Goal: Task Accomplishment & Management: Use online tool/utility

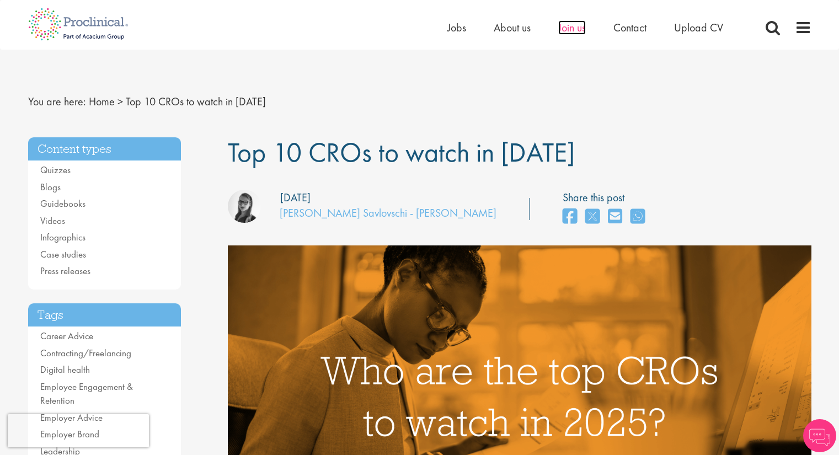
click at [582, 24] on span "Join us" at bounding box center [573, 27] width 28 height 14
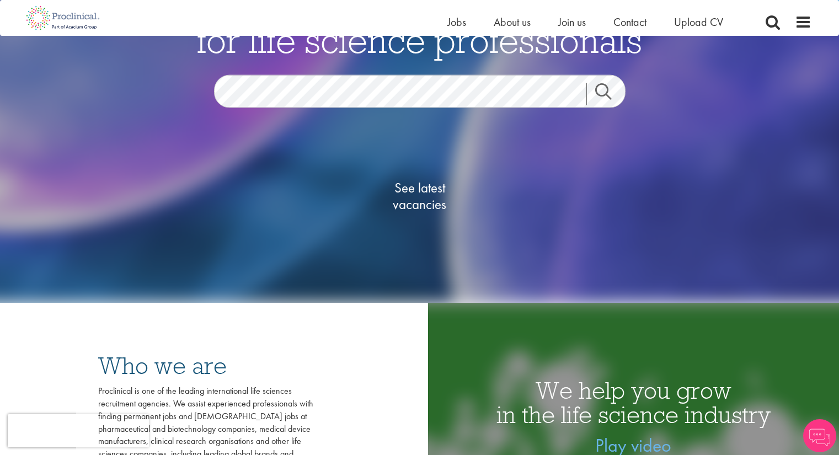
scroll to position [134, 0]
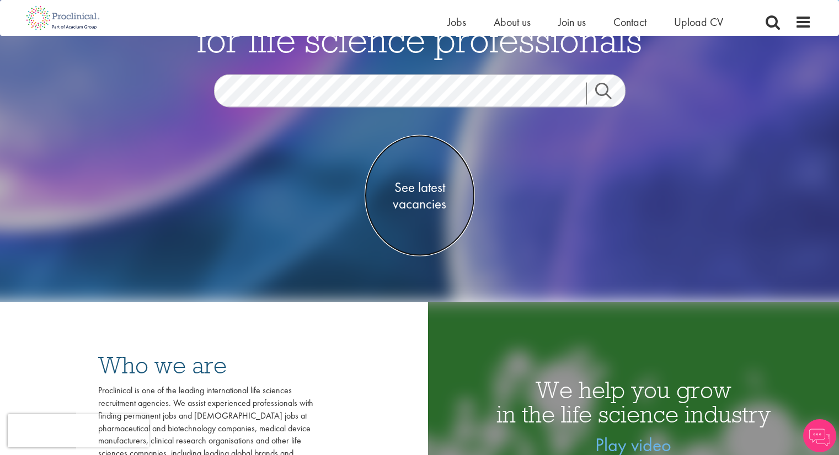
drag, startPoint x: 442, startPoint y: 184, endPoint x: 415, endPoint y: 203, distance: 32.5
click at [415, 203] on span "See latest vacancies" at bounding box center [420, 195] width 110 height 33
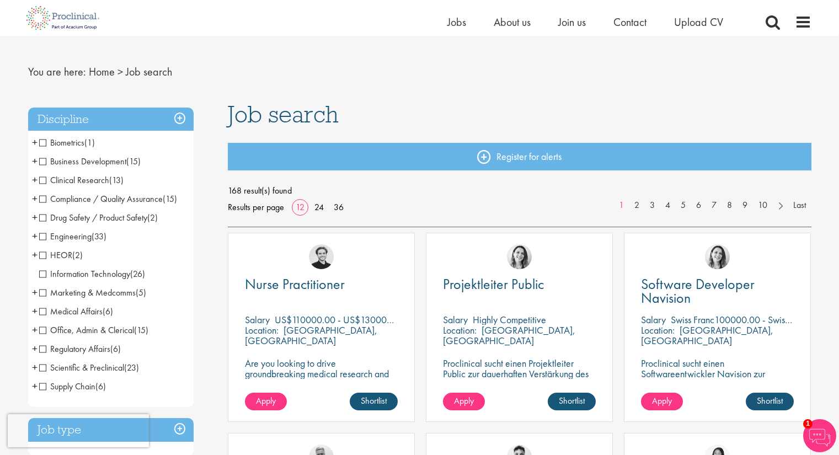
scroll to position [15, 0]
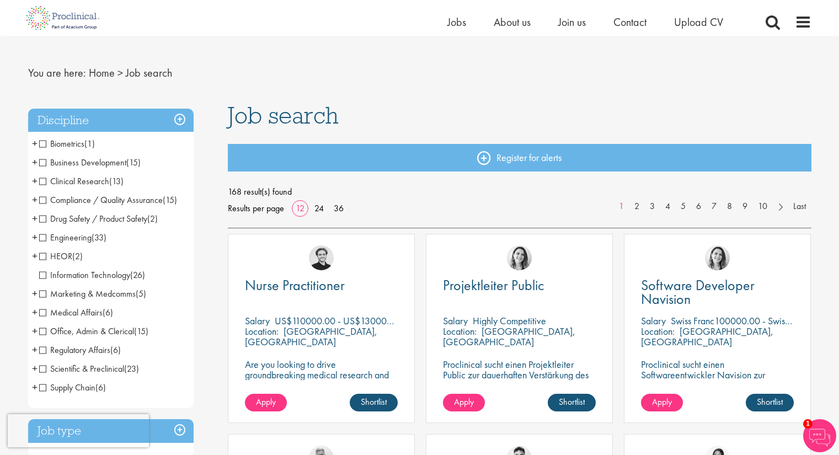
click at [43, 181] on span "Clinical Research" at bounding box center [74, 182] width 70 height 12
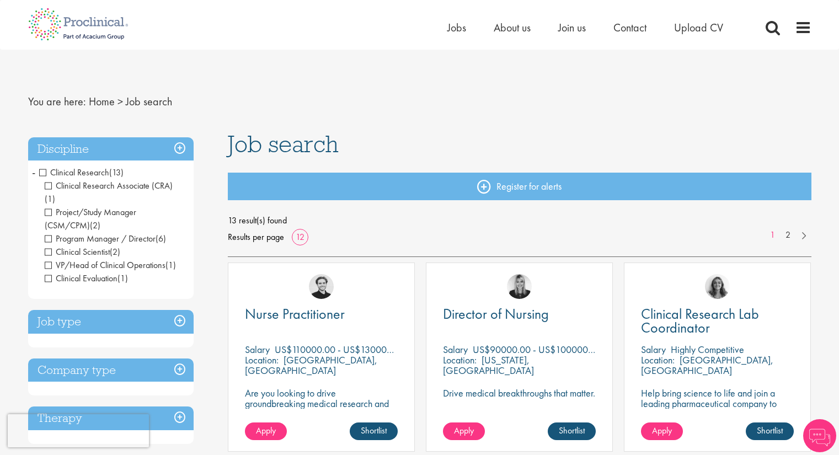
click at [182, 206] on li "Project/Study Manager (CSM/CPM) (2)" at bounding box center [114, 219] width 138 height 26
click at [180, 310] on h3 "Job type" at bounding box center [111, 322] width 166 height 24
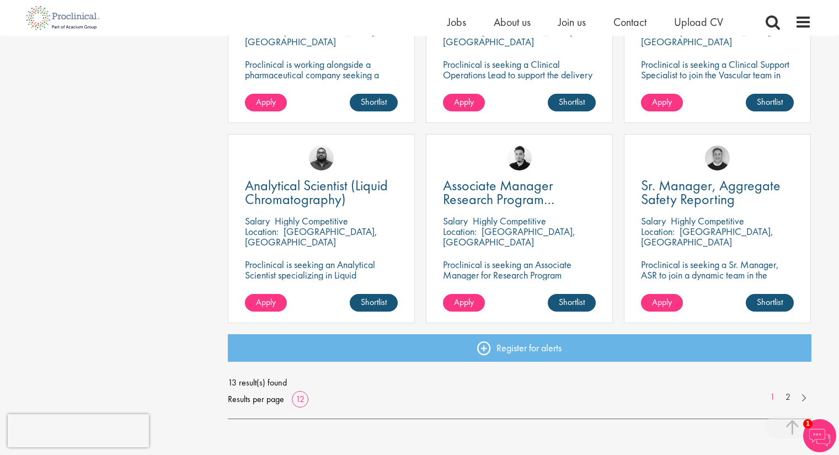
scroll to position [717, 0]
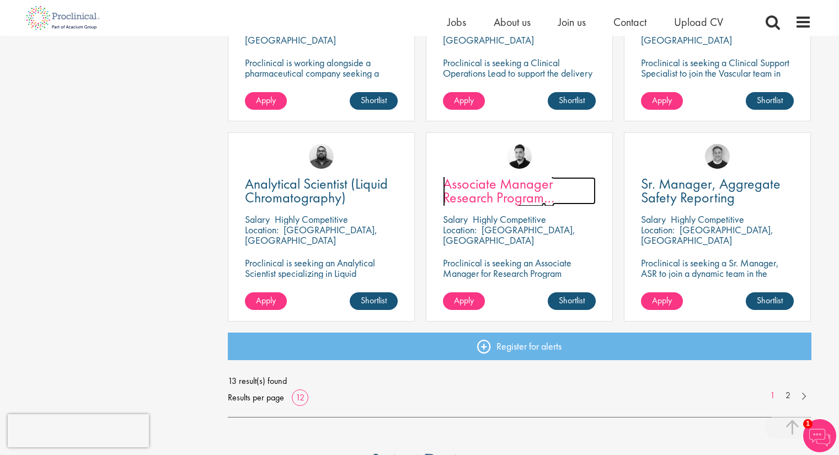
click at [498, 198] on span "Associate Manager Research Program Management" at bounding box center [498, 197] width 111 height 46
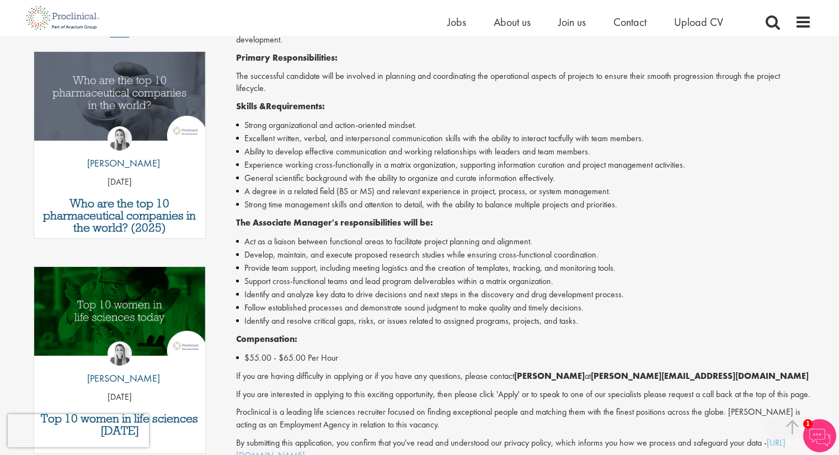
scroll to position [349, 0]
click at [694, 326] on div "Associate Manager - Contract - Tarrytown, NY Help bring science to life and joi…" at bounding box center [524, 217] width 576 height 490
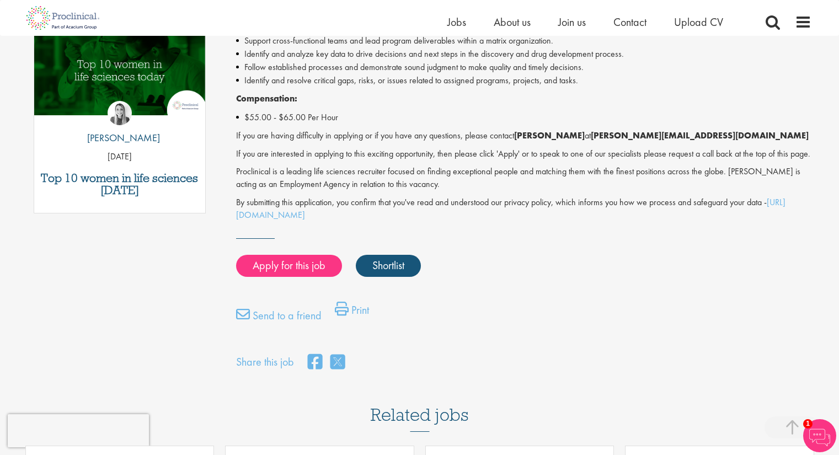
scroll to position [595, 0]
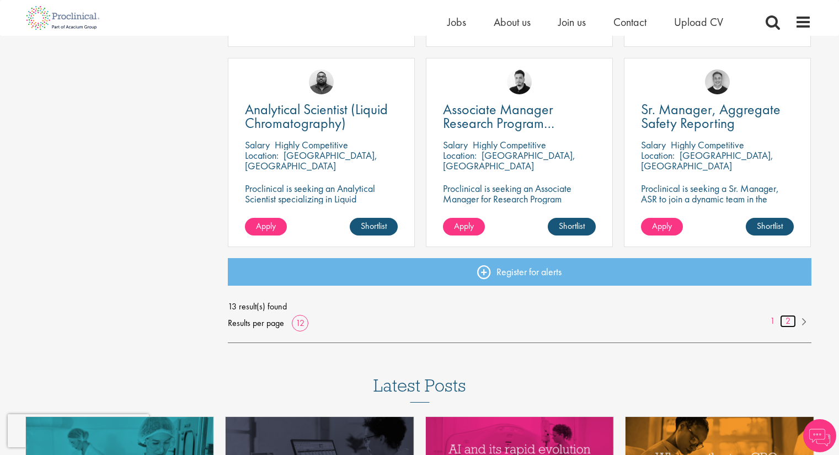
click at [794, 319] on link "2" at bounding box center [788, 321] width 16 height 13
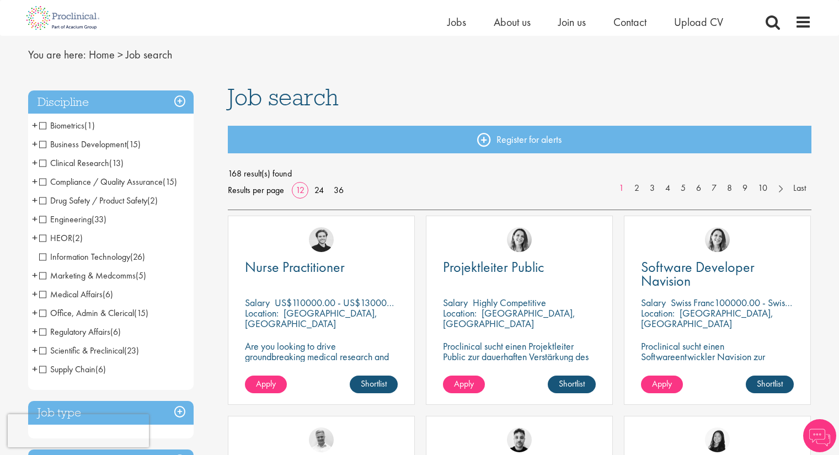
scroll to position [35, 0]
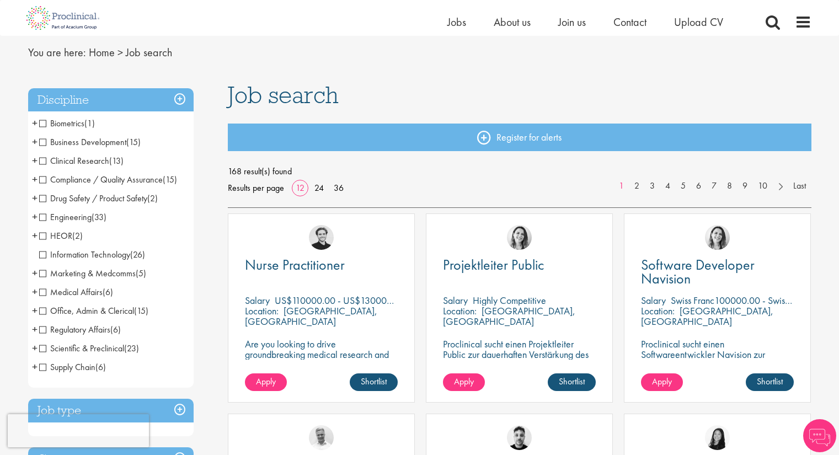
click at [41, 180] on span "Compliance / Quality Assurance" at bounding box center [101, 180] width 124 height 12
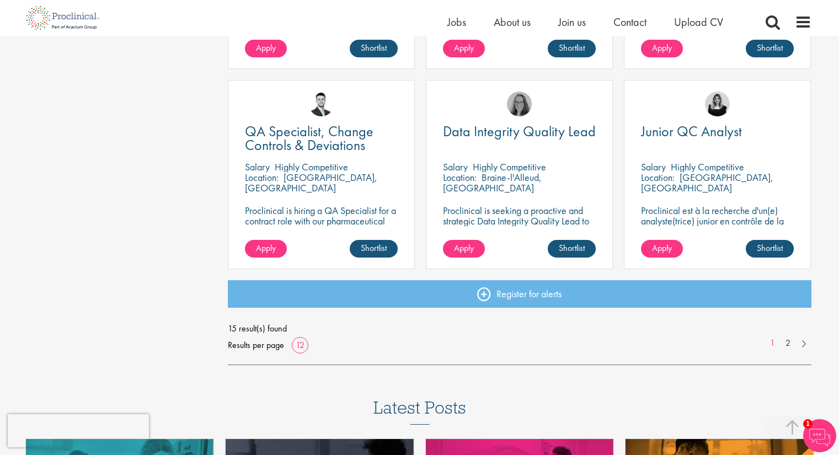
scroll to position [770, 0]
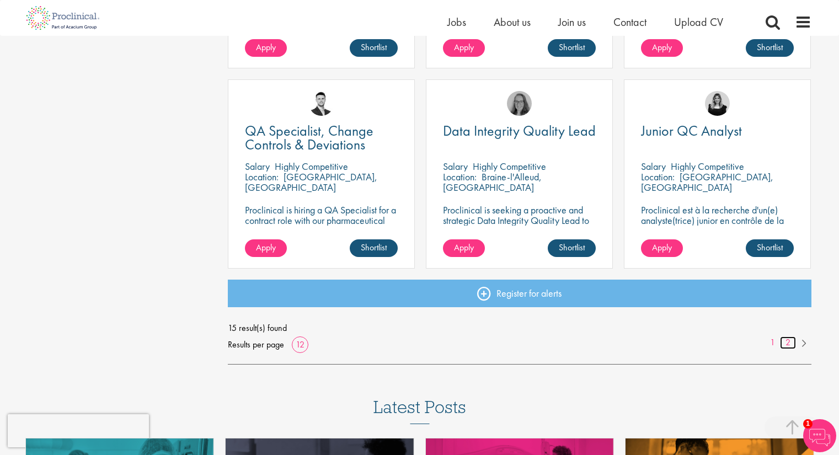
click at [786, 346] on link "2" at bounding box center [788, 343] width 16 height 13
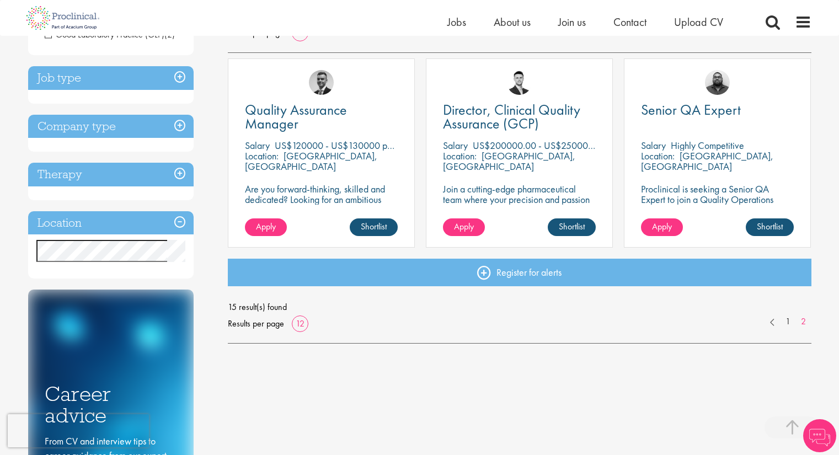
scroll to position [191, 0]
